Goal: Transaction & Acquisition: Purchase product/service

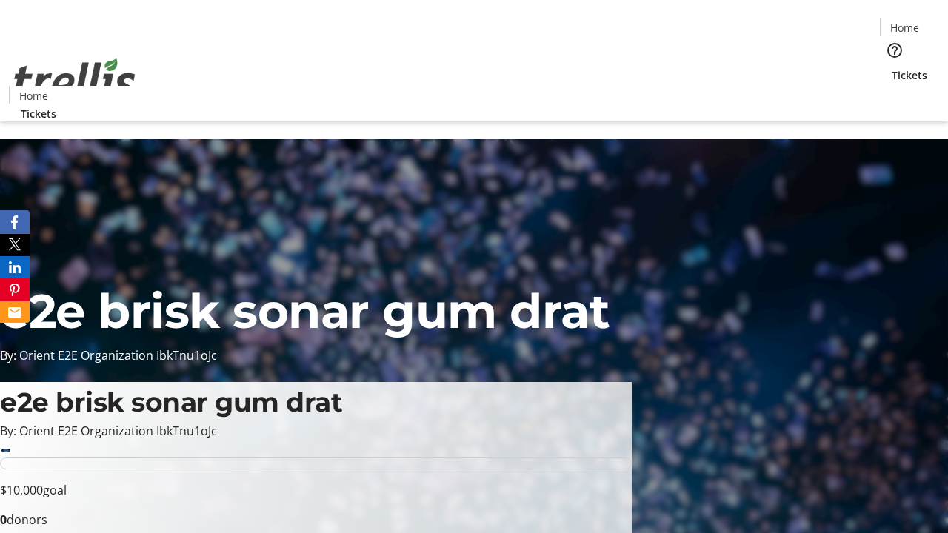
click at [892, 67] on span "Tickets" at bounding box center [910, 75] width 36 height 16
